Goal: Task Accomplishment & Management: Manage account settings

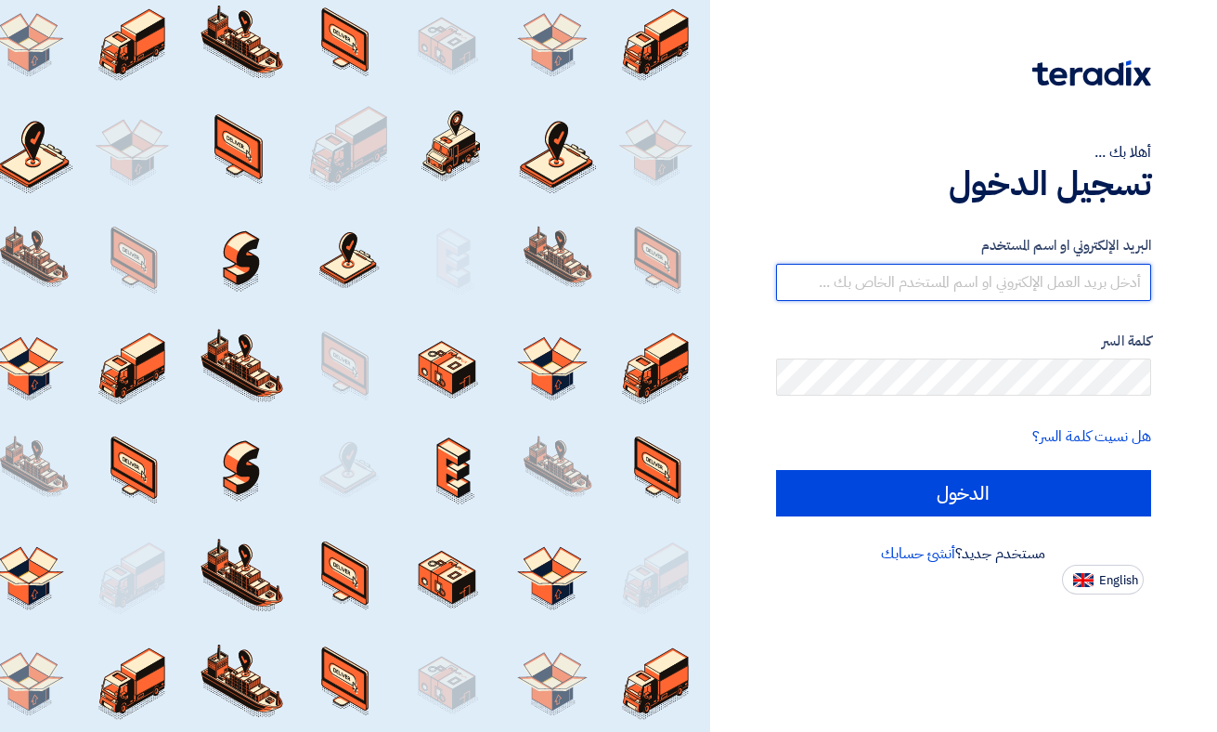
type input "[EMAIL_ADDRESS][DOMAIN_NAME]"
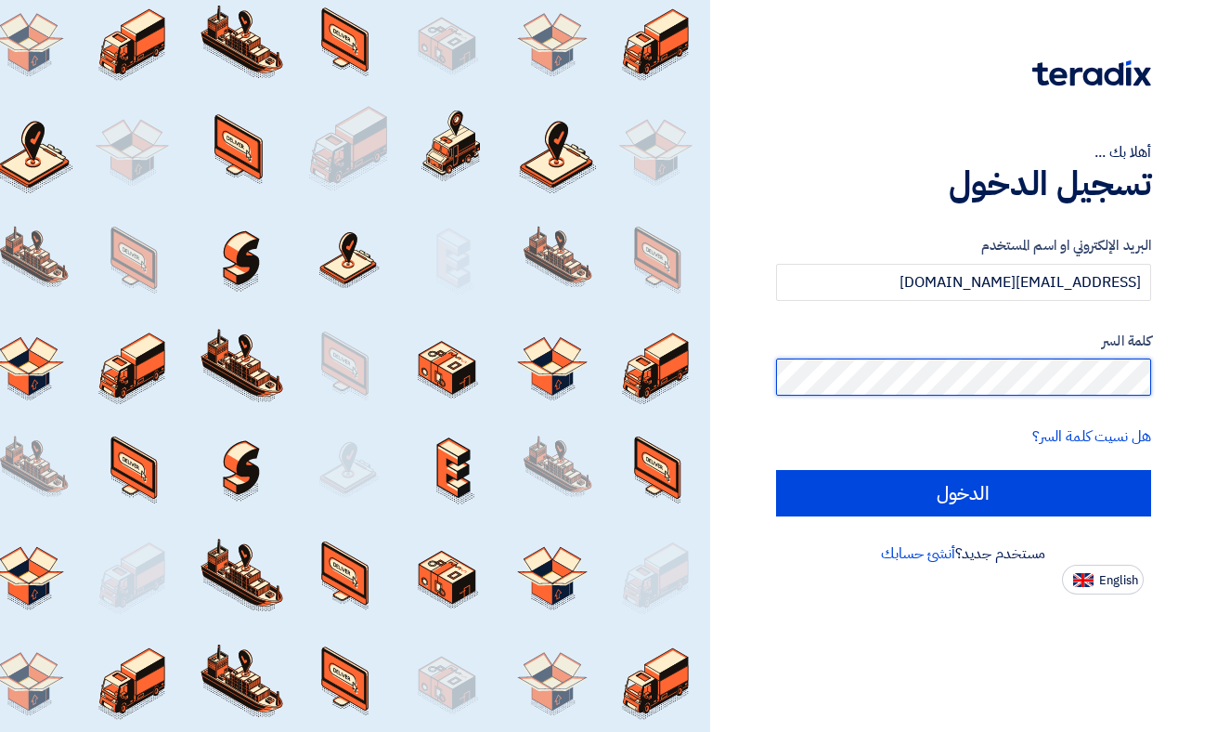
click at [963, 492] on input "الدخول" at bounding box center [963, 493] width 375 height 46
type input "Sign in"
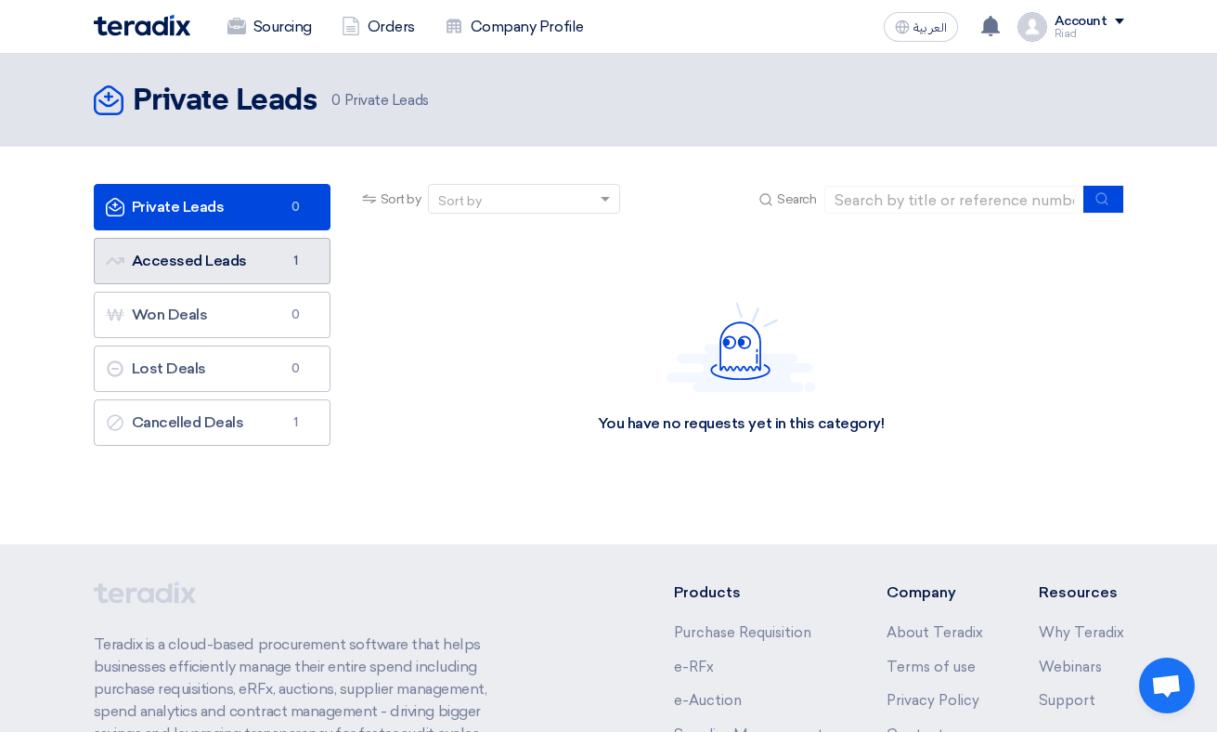
click at [231, 258] on link "Accessed Leads Accessed Leads 1" at bounding box center [212, 261] width 237 height 46
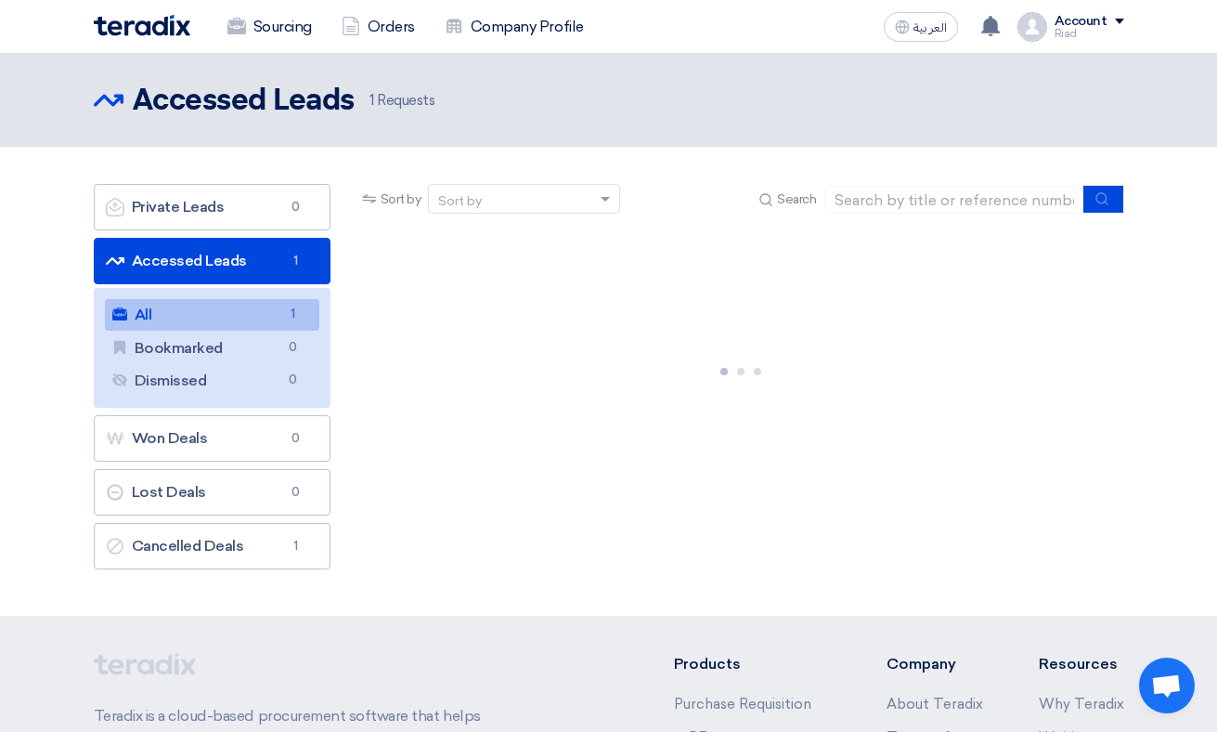
click at [187, 313] on link "All All 1" at bounding box center [212, 315] width 214 height 32
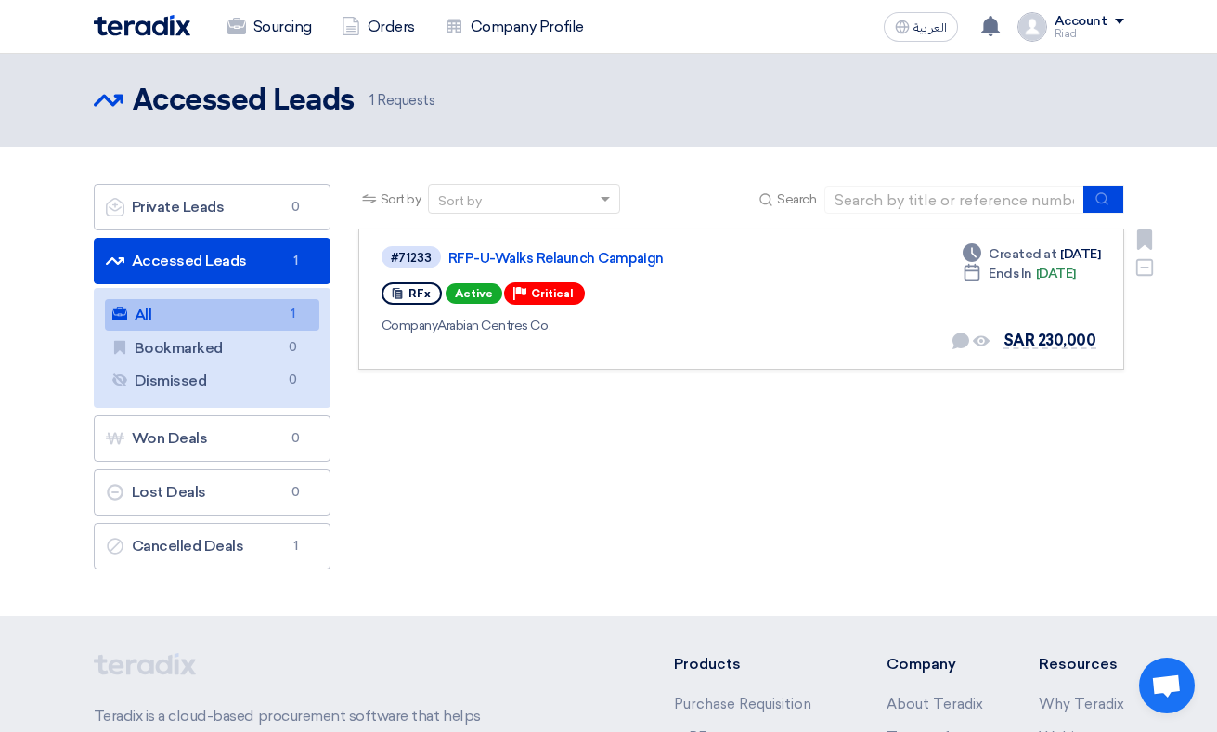
click at [1010, 255] on span "Created at" at bounding box center [1023, 253] width 68 height 19
click at [445, 333] on div "Company Arabian Centres Co." at bounding box center [649, 325] width 535 height 19
click at [1046, 344] on span "SAR 230,000" at bounding box center [1050, 340] width 93 height 18
click at [493, 254] on link "RFP-U-Walks Relaunch Campaign" at bounding box center [680, 258] width 464 height 17
